Goal: Task Accomplishment & Management: Manage account settings

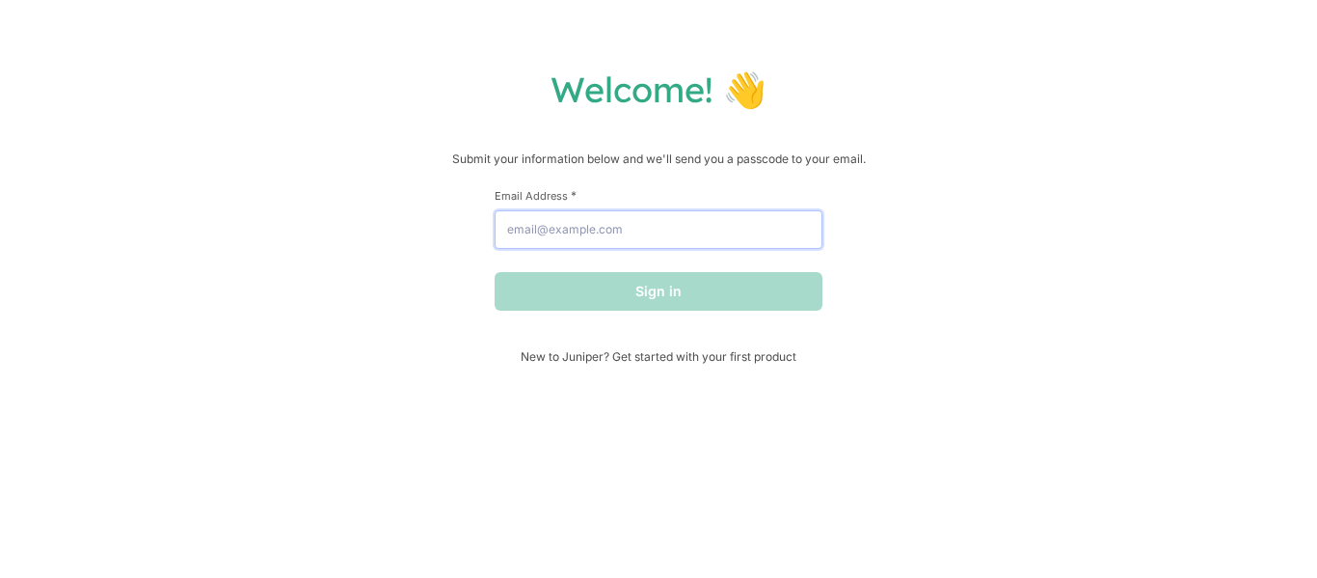
click at [529, 233] on input "Email Address *" at bounding box center [659, 229] width 328 height 39
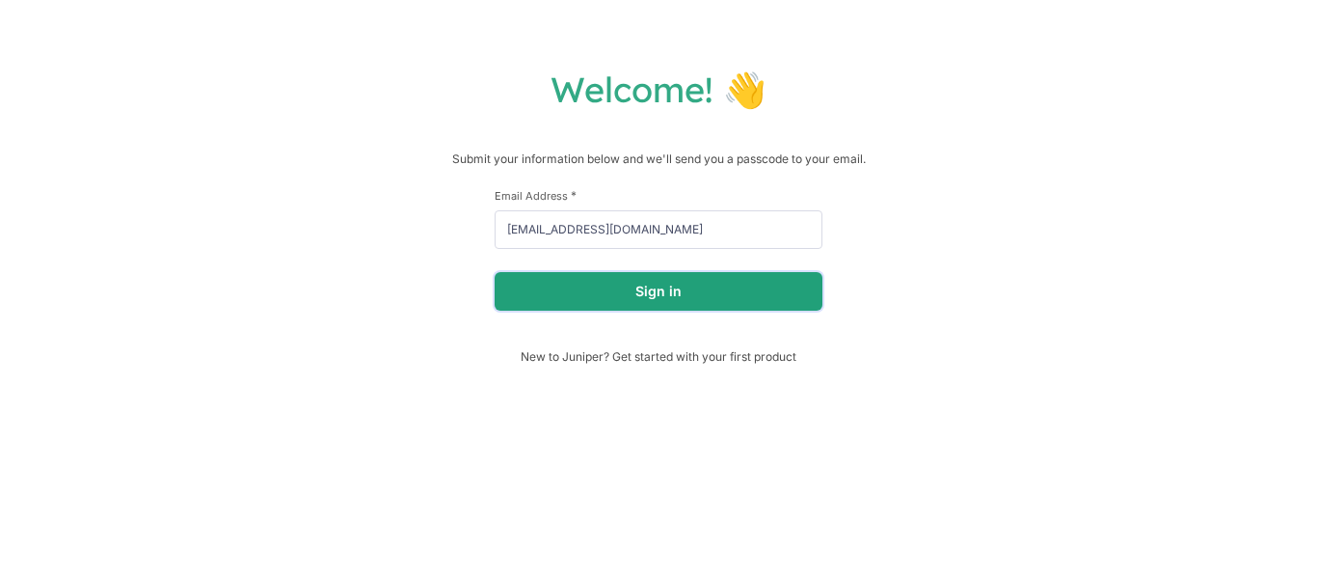
click at [638, 302] on button "Sign in" at bounding box center [659, 291] width 328 height 39
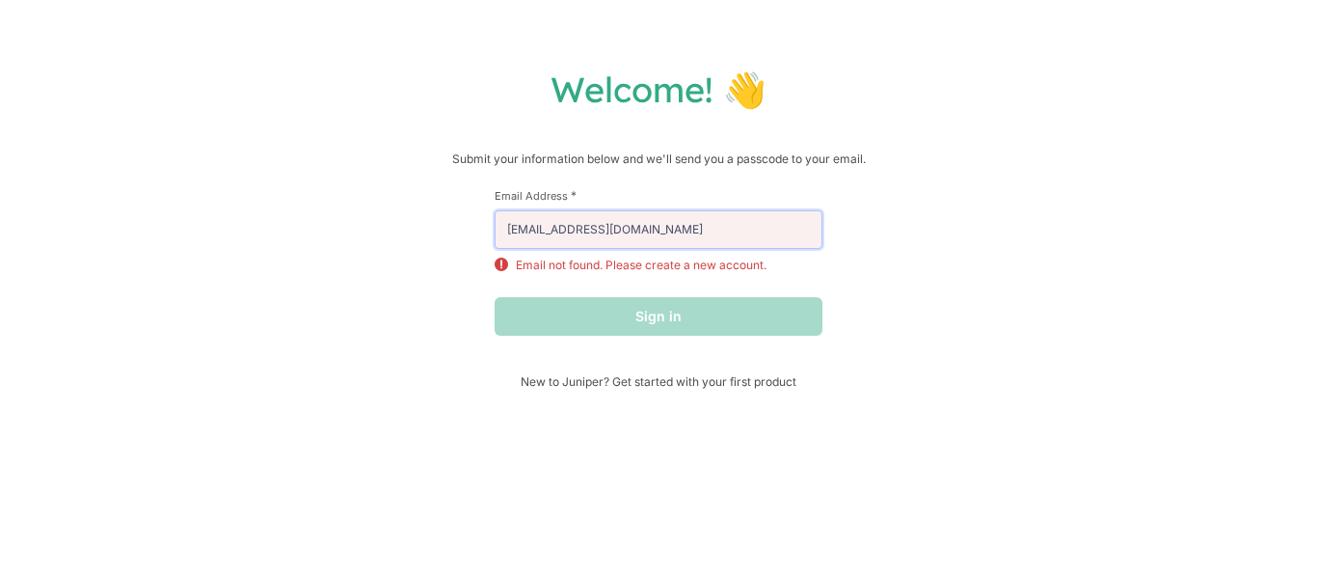
click at [673, 230] on input "[EMAIL_ADDRESS][DOMAIN_NAME]" at bounding box center [659, 229] width 328 height 39
drag, startPoint x: 673, startPoint y: 229, endPoint x: 668, endPoint y: 247, distance: 18.9
click at [673, 230] on input "[EMAIL_ADDRESS][DOMAIN_NAME]" at bounding box center [659, 229] width 328 height 39
click at [704, 221] on input "[EMAIL_ADDRESS][DOMAIN_NAME]" at bounding box center [659, 229] width 328 height 39
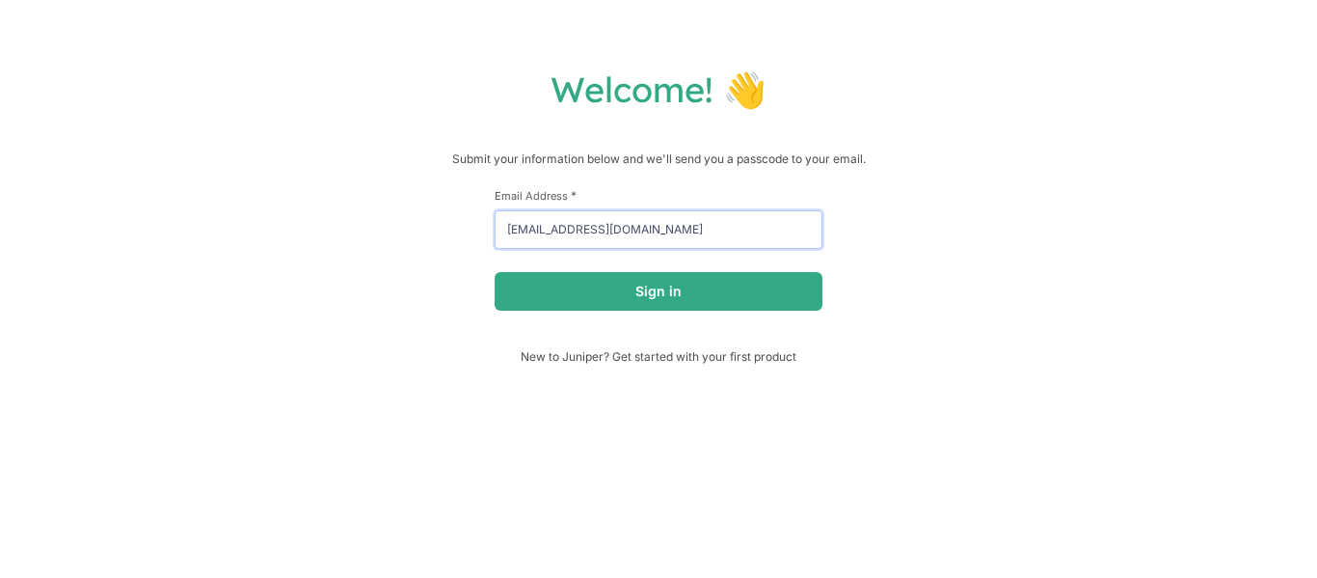
type input "[EMAIL_ADDRESS][DOMAIN_NAME]"
click at [495, 272] on button "Sign in" at bounding box center [659, 291] width 328 height 39
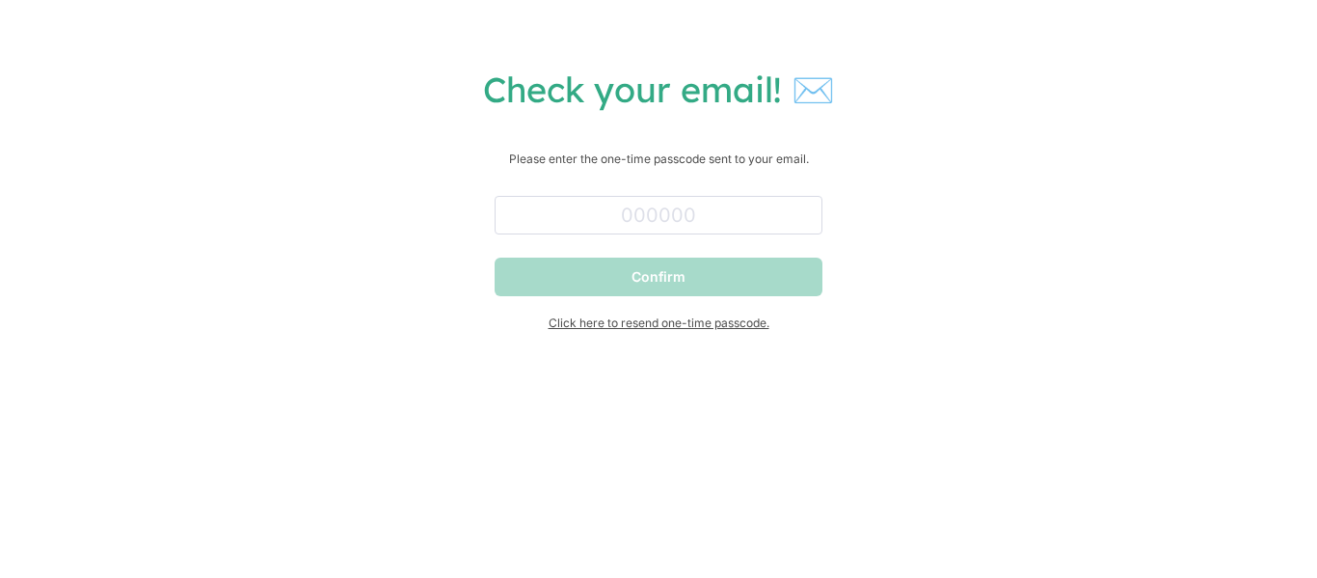
click at [600, 322] on span "Click here to resend one-time passcode." at bounding box center [659, 322] width 328 height 14
click at [1033, 516] on div "Check your email! ✉️ Please enter the one-time passcode sent to your email. Con…" at bounding box center [658, 289] width 1317 height 578
